Goal: Task Accomplishment & Management: Complete application form

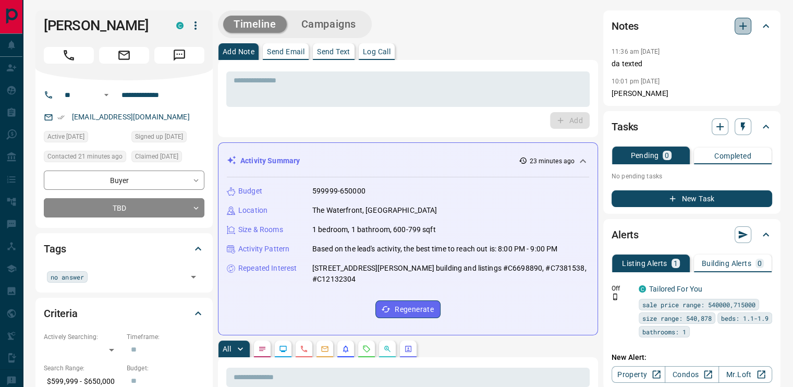
click at [741, 28] on icon "button" at bounding box center [743, 26] width 13 height 13
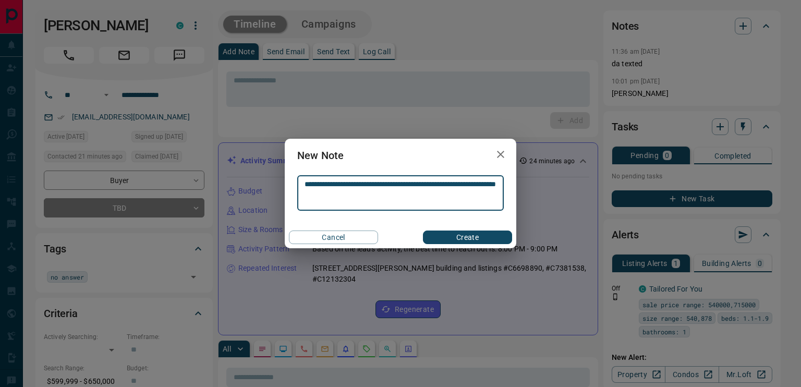
type textarea "**********"
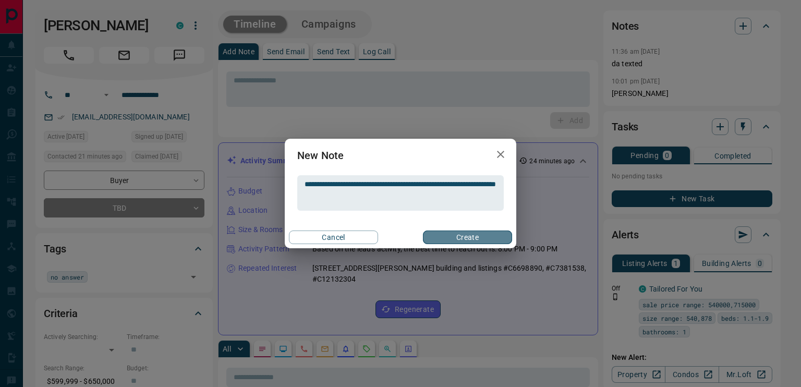
click at [454, 236] on button "Create" at bounding box center [467, 238] width 89 height 14
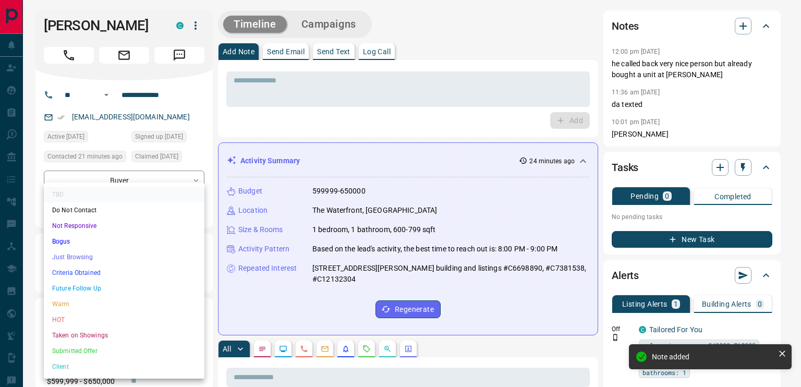
click at [90, 273] on li "Criteria Obtained" at bounding box center [124, 273] width 161 height 16
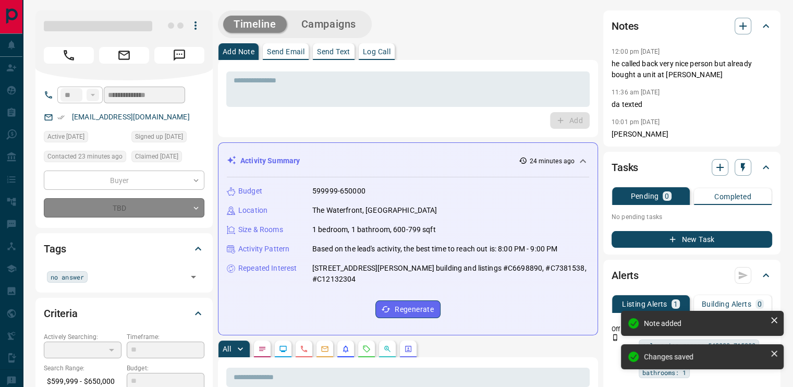
type input "*"
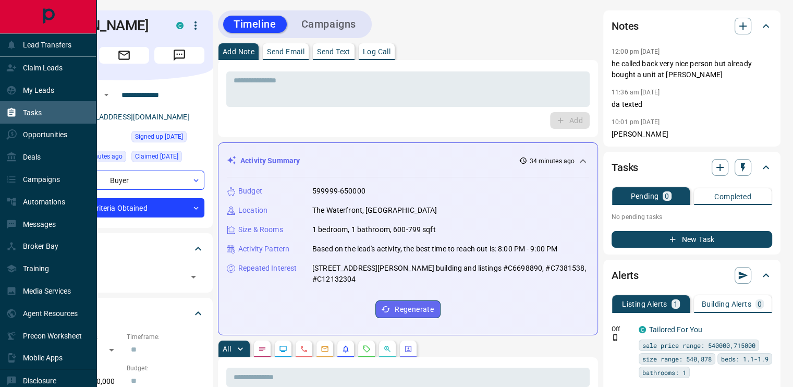
click at [31, 116] on p "Tasks" at bounding box center [32, 112] width 19 height 8
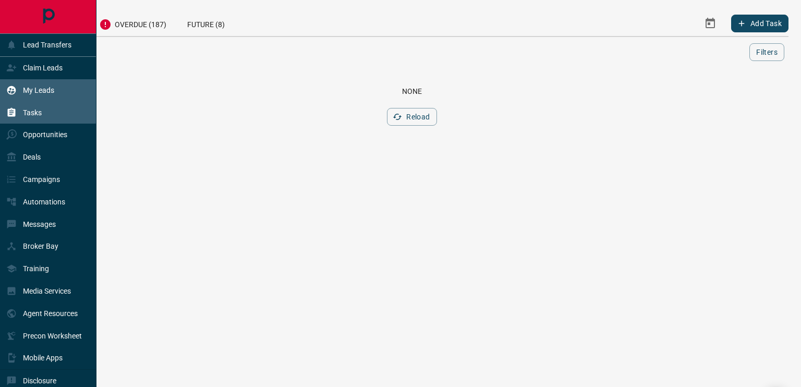
click at [39, 93] on p "My Leads" at bounding box center [38, 90] width 31 height 8
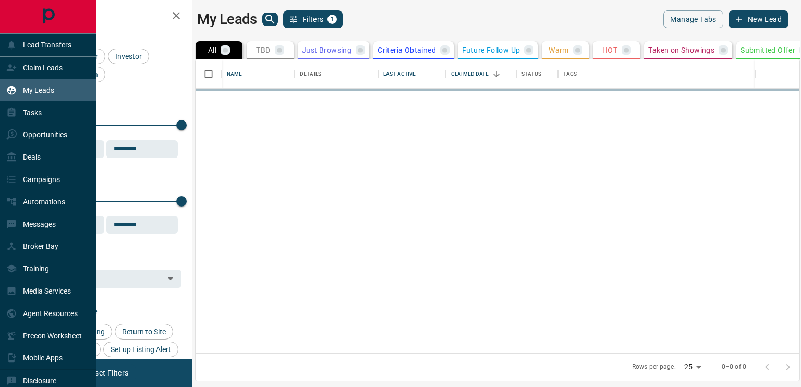
scroll to position [286, 596]
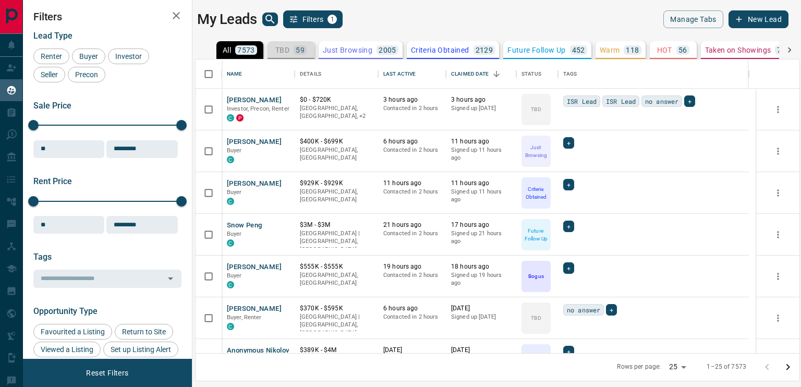
click at [286, 52] on p "TBD" at bounding box center [282, 49] width 14 height 7
